Goal: Check status: Check status

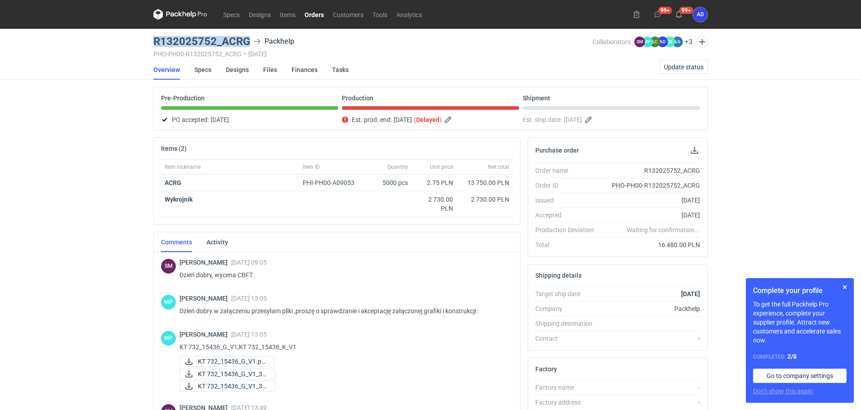
scroll to position [147, 0]
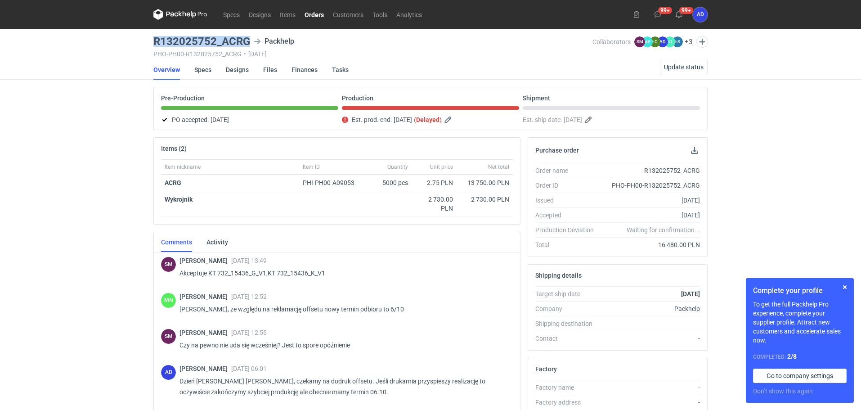
click at [312, 11] on link "Orders" at bounding box center [314, 14] width 28 height 11
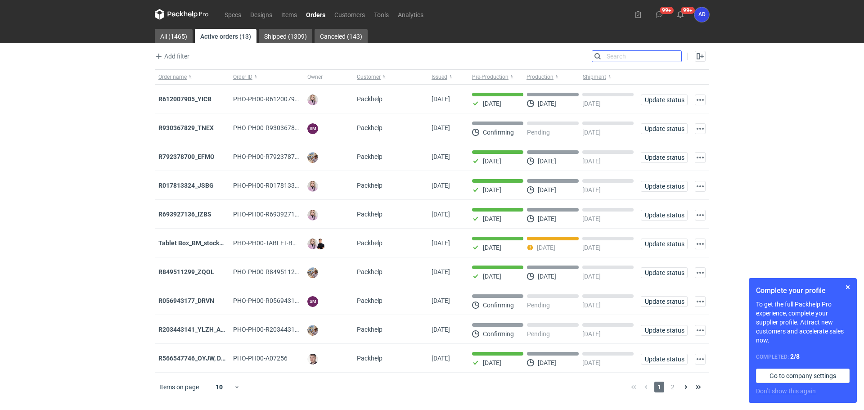
click at [675, 58] on input "Search" at bounding box center [636, 56] width 89 height 11
click at [317, 15] on link "Orders" at bounding box center [315, 14] width 28 height 11
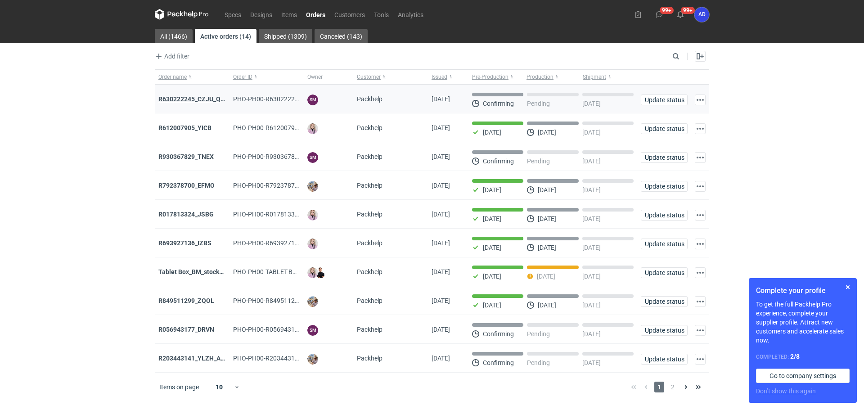
click at [207, 99] on strong "R630222245_CZJU_QNLS_PWUU" at bounding box center [205, 98] width 94 height 7
